Goal: Check status: Check status

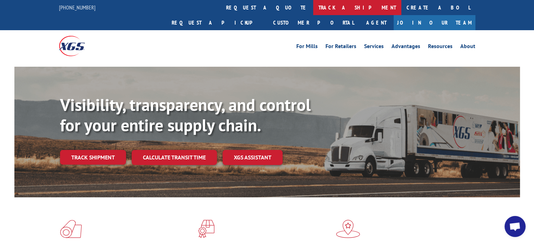
click at [313, 7] on link "track a shipment" at bounding box center [357, 7] width 88 height 15
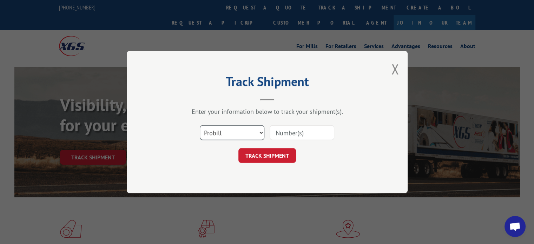
drag, startPoint x: 261, startPoint y: 132, endPoint x: 258, endPoint y: 135, distance: 4.0
click at [261, 132] on select "Select category... Probill BOL PO" at bounding box center [232, 132] width 65 height 15
select select "bol"
click at [200, 125] on select "Select category... Probill BOL PO" at bounding box center [232, 132] width 65 height 15
click at [278, 133] on input at bounding box center [302, 132] width 65 height 15
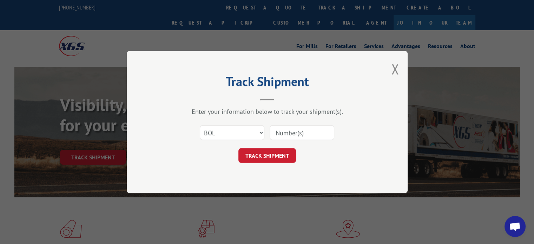
paste input "6008497"
type input "6008497"
click at [264, 154] on button "TRACK SHIPMENT" at bounding box center [267, 155] width 58 height 15
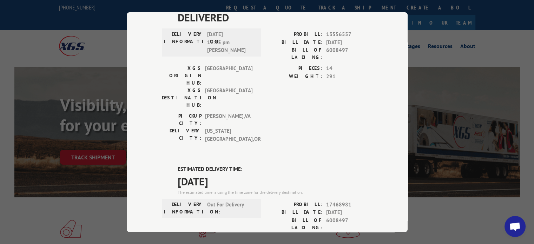
scroll to position [70, 0]
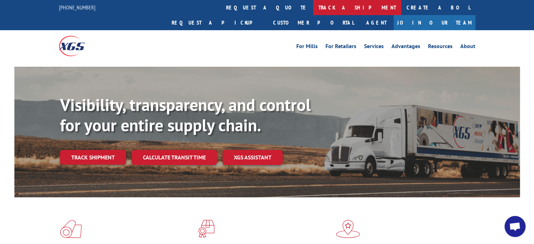
click at [313, 7] on link "track a shipment" at bounding box center [357, 7] width 88 height 15
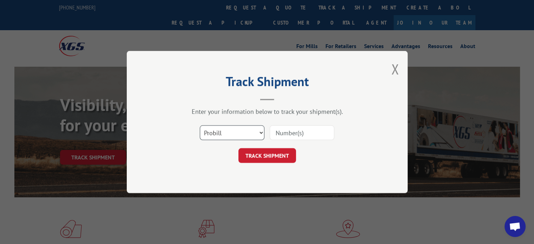
click at [261, 132] on select "Select category... Probill BOL PO" at bounding box center [232, 132] width 65 height 15
select select "po"
click at [200, 125] on select "Select category... Probill BOL PO" at bounding box center [232, 132] width 65 height 15
click at [287, 132] on input at bounding box center [302, 132] width 65 height 15
paste input "82725A"
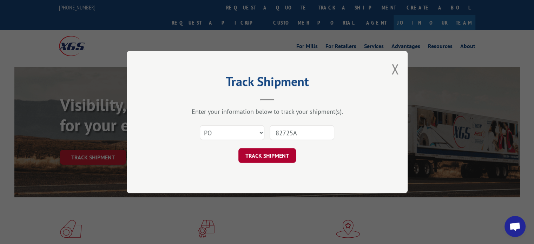
type input "82725A"
click at [264, 156] on button "TRACK SHIPMENT" at bounding box center [267, 155] width 58 height 15
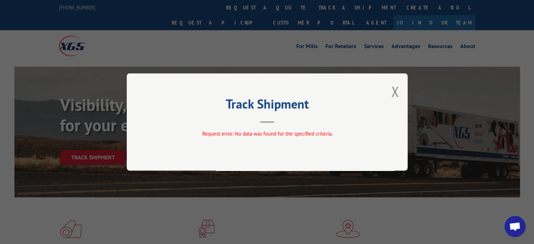
click at [394, 91] on button "Close modal" at bounding box center [395, 91] width 8 height 19
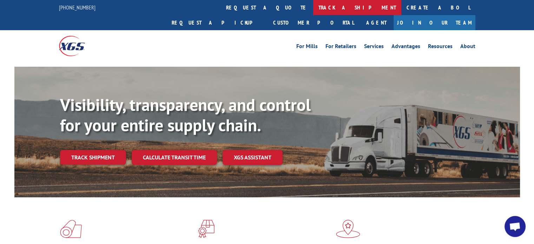
click at [313, 9] on link "track a shipment" at bounding box center [357, 7] width 88 height 15
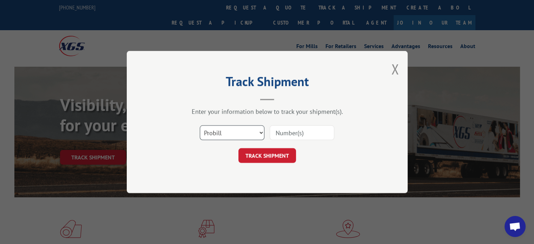
drag, startPoint x: 261, startPoint y: 130, endPoint x: 256, endPoint y: 134, distance: 6.2
click at [261, 130] on select "Select category... Probill BOL PO" at bounding box center [232, 132] width 65 height 15
select select "bol"
click at [200, 125] on select "Select category... Probill BOL PO" at bounding box center [232, 132] width 65 height 15
click at [278, 135] on input at bounding box center [302, 132] width 65 height 15
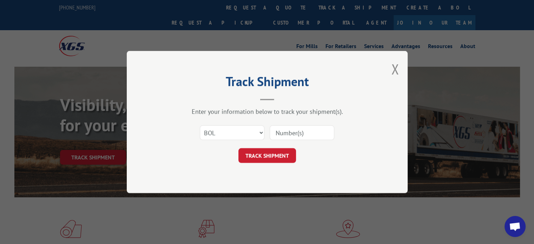
paste input "6008497"
type input "6008497"
click at [277, 153] on button "TRACK SHIPMENT" at bounding box center [267, 155] width 58 height 15
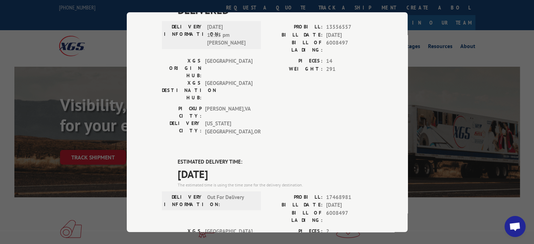
scroll to position [70, 0]
